Goal: Task Accomplishment & Management: Manage account settings

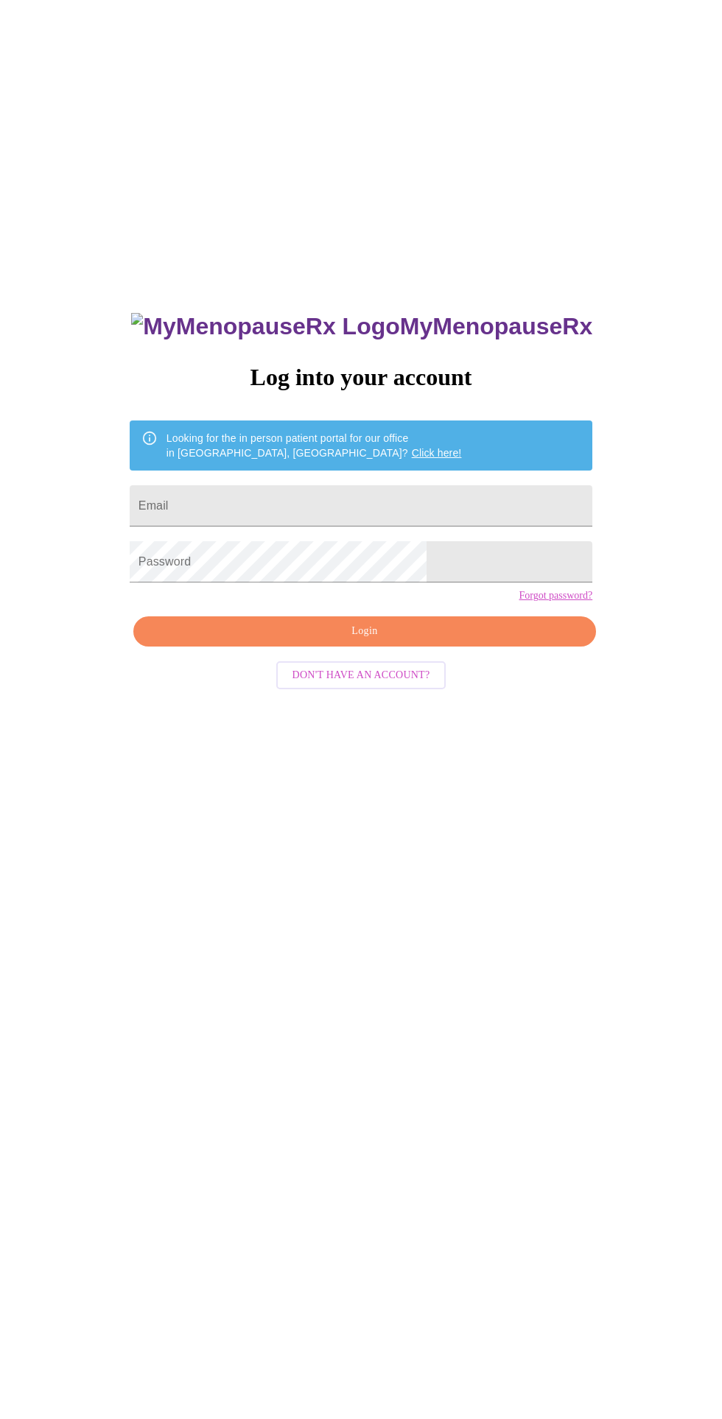
click at [244, 527] on input "Email" at bounding box center [361, 505] width 463 height 41
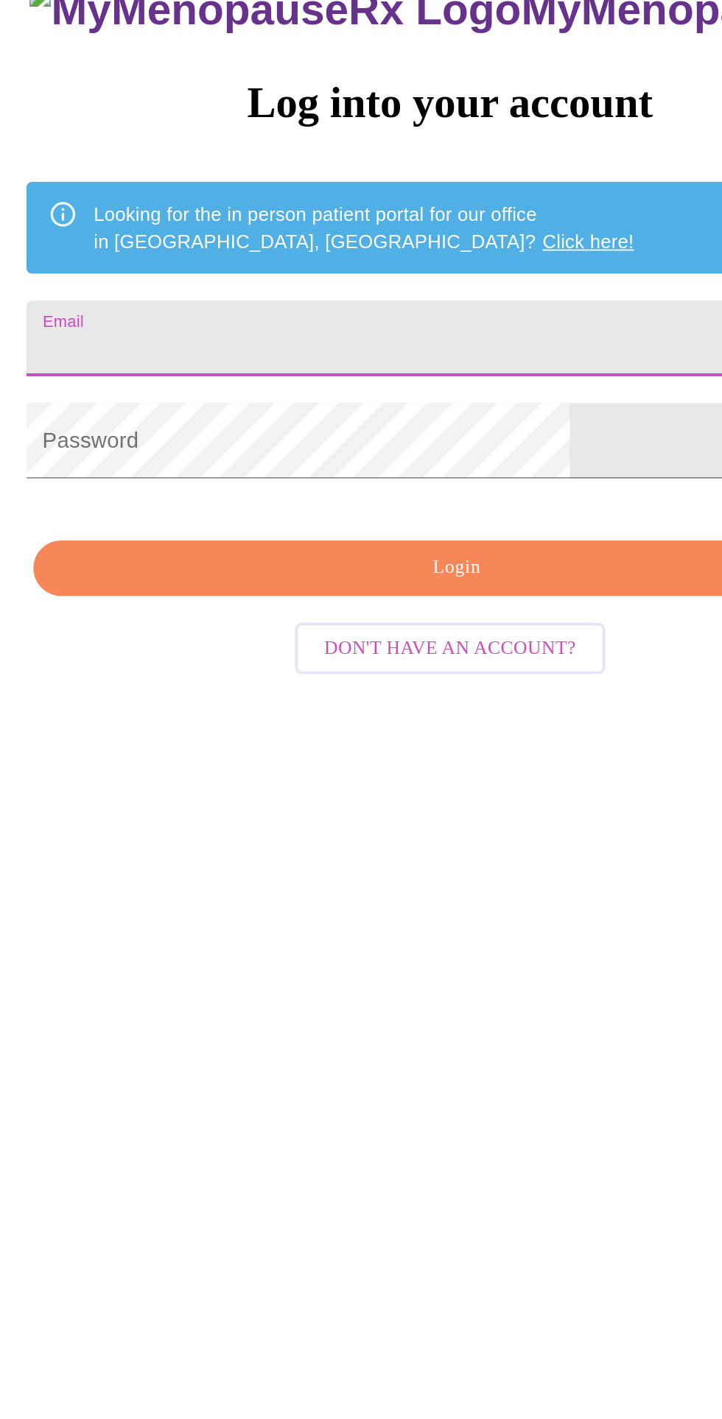
type input "amandalmonahan@gmail.com"
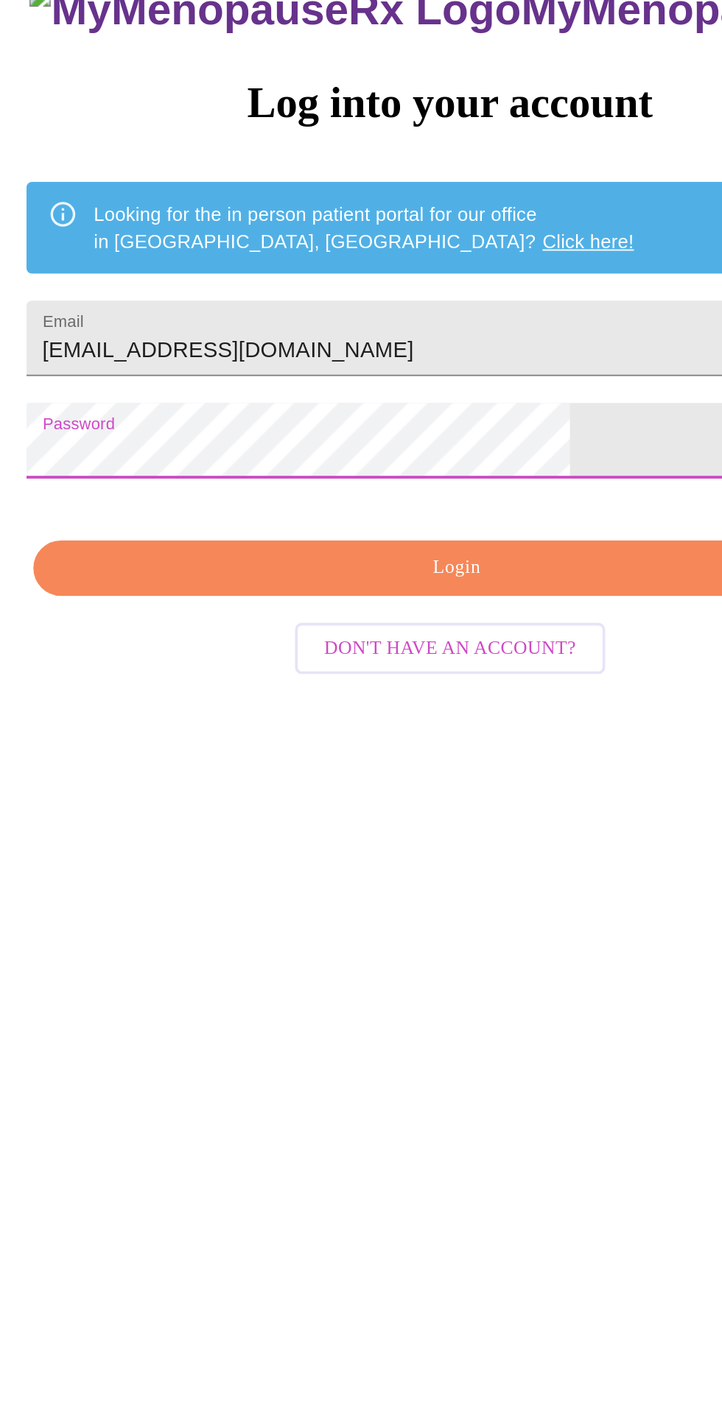
click at [446, 641] on span "Login" at bounding box center [364, 631] width 429 height 18
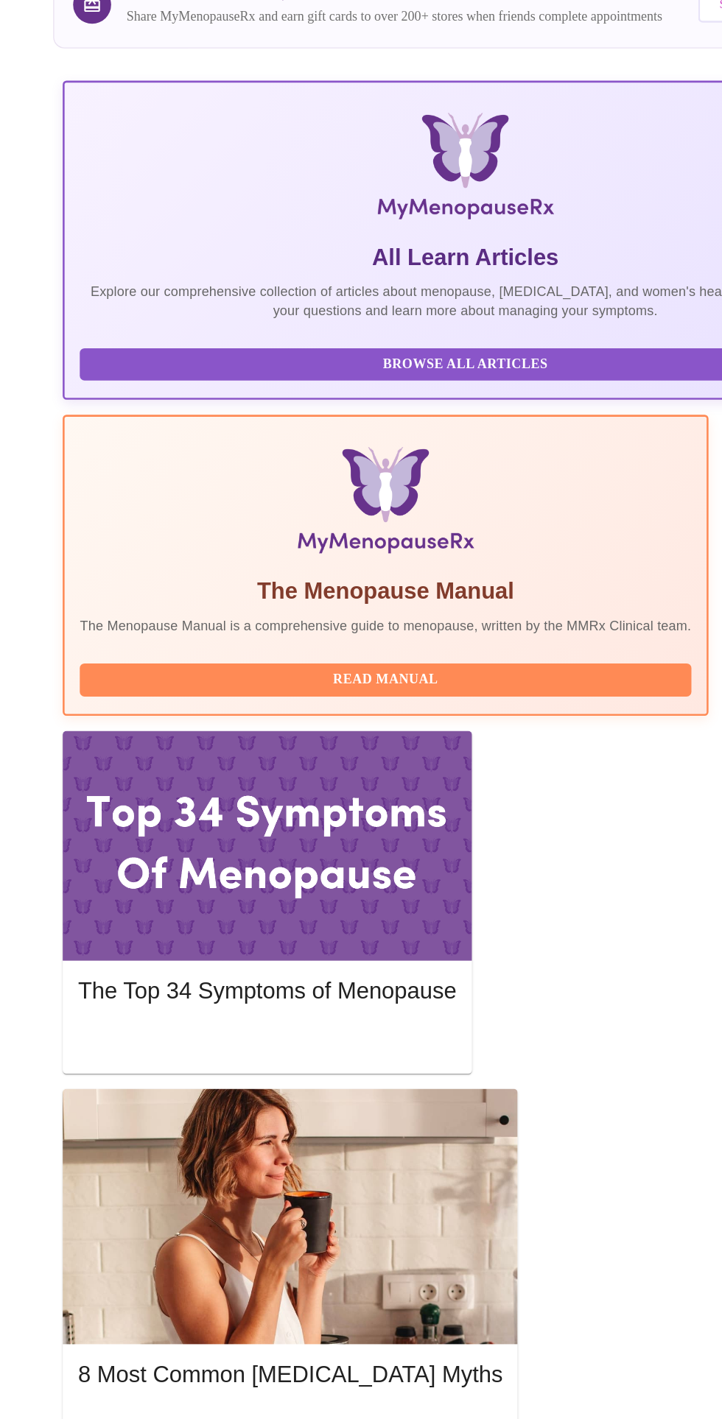
scroll to position [167, 0]
